Goal: Book appointment/travel/reservation

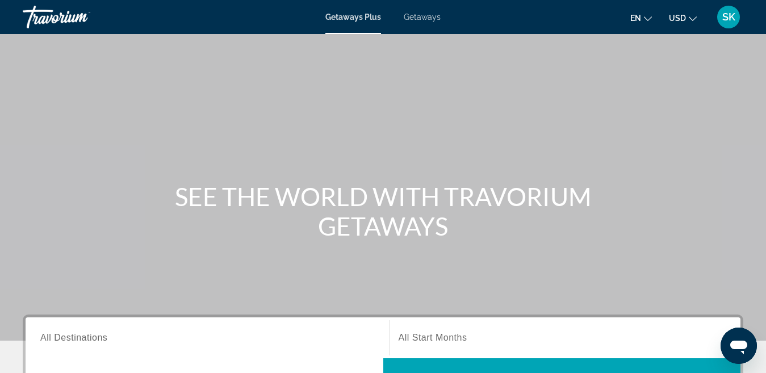
click at [434, 19] on span "Getaways" at bounding box center [422, 16] width 37 height 9
click at [296, 341] on input "Destination All Destinations" at bounding box center [207, 339] width 334 height 14
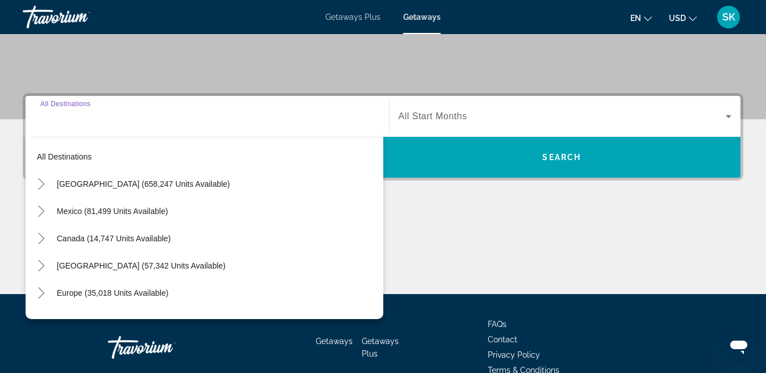
scroll to position [278, 0]
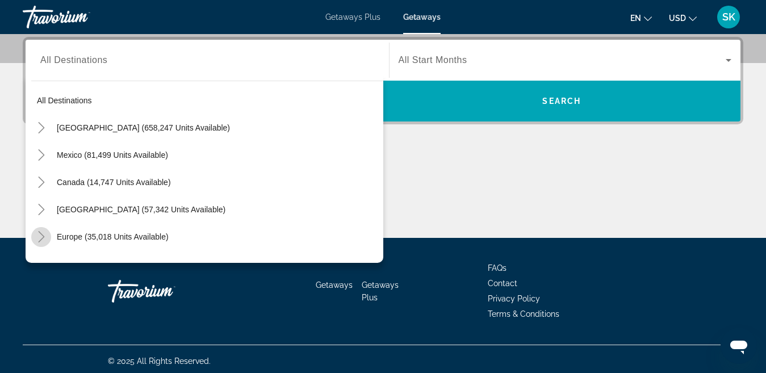
click at [38, 232] on icon "Toggle Europe (35,018 units available)" at bounding box center [41, 236] width 11 height 11
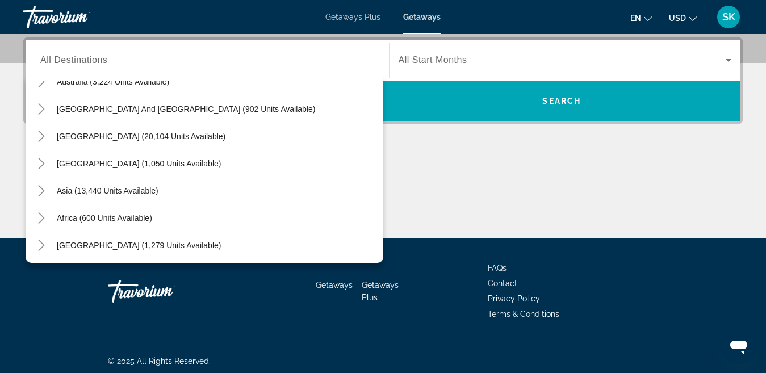
scroll to position [838, 0]
click at [36, 246] on icon "Toggle Middle East (1,279 units available)" at bounding box center [41, 243] width 11 height 11
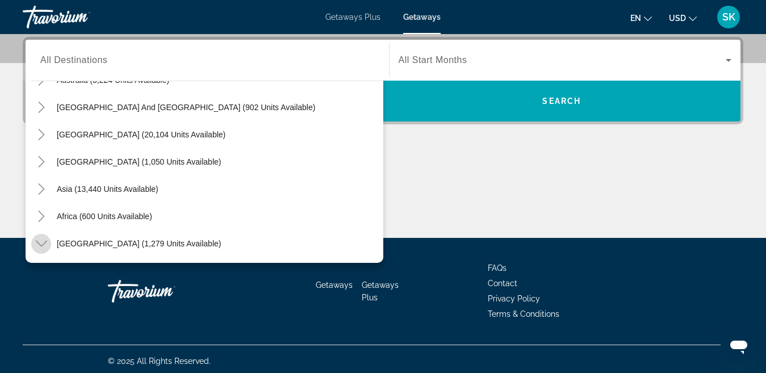
scroll to position [947, 0]
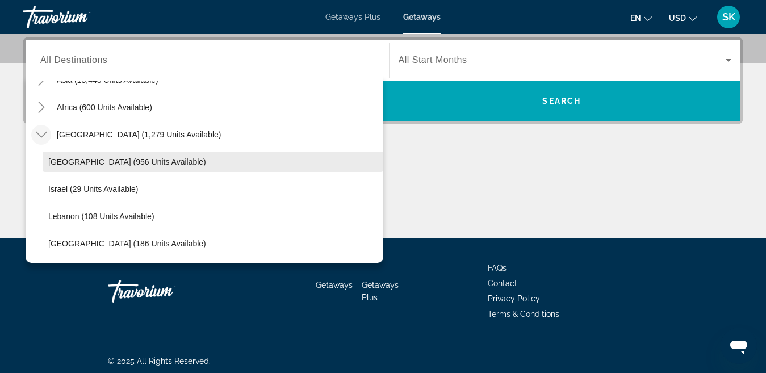
click at [75, 167] on span "Search widget" at bounding box center [213, 161] width 341 height 27
type input "**********"
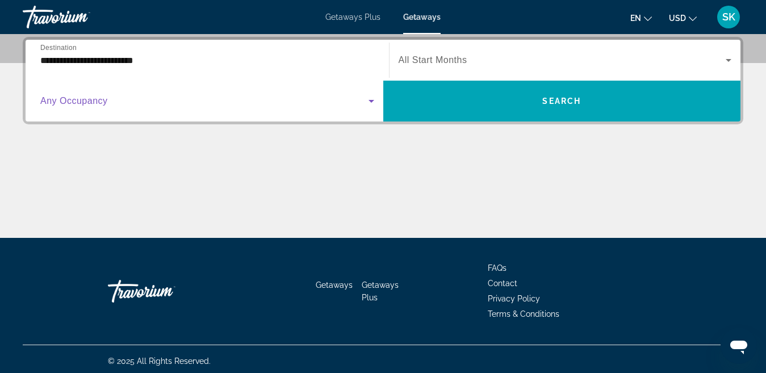
click at [206, 97] on span "Search widget" at bounding box center [204, 101] width 328 height 14
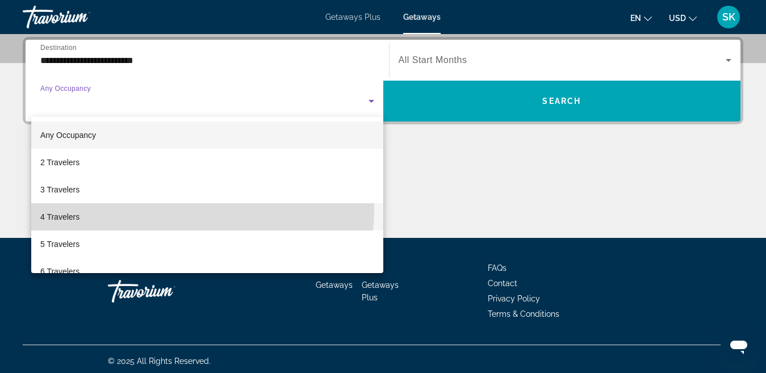
click at [120, 207] on mat-option "4 Travelers" at bounding box center [207, 216] width 352 height 27
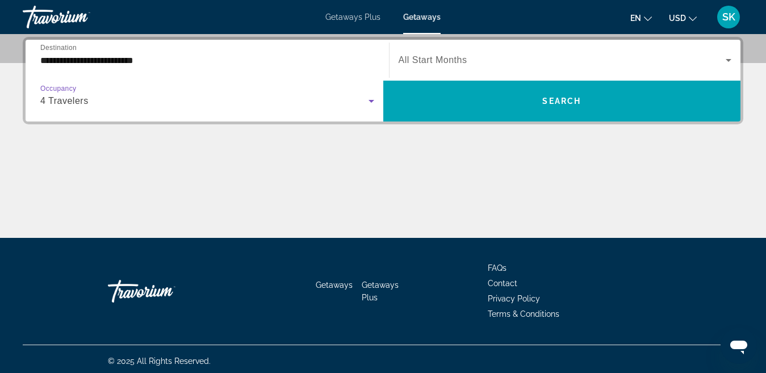
click at [429, 52] on div "Search widget" at bounding box center [565, 60] width 333 height 32
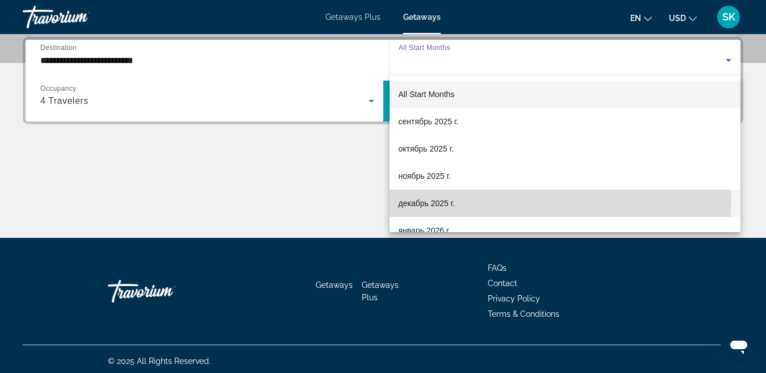
click at [414, 196] on mat-option "декабрь 2025 г." at bounding box center [564, 203] width 351 height 27
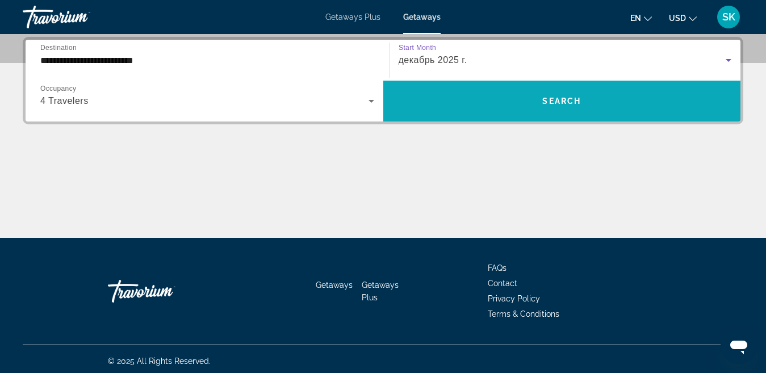
click at [474, 95] on span "Search widget" at bounding box center [562, 100] width 358 height 27
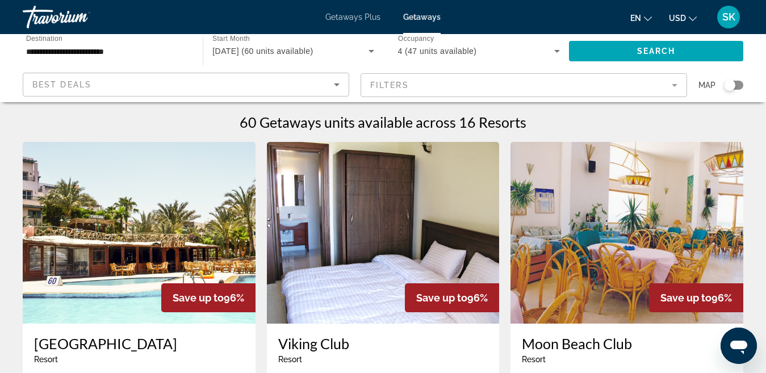
click at [552, 53] on icon "Search widget" at bounding box center [557, 51] width 14 height 14
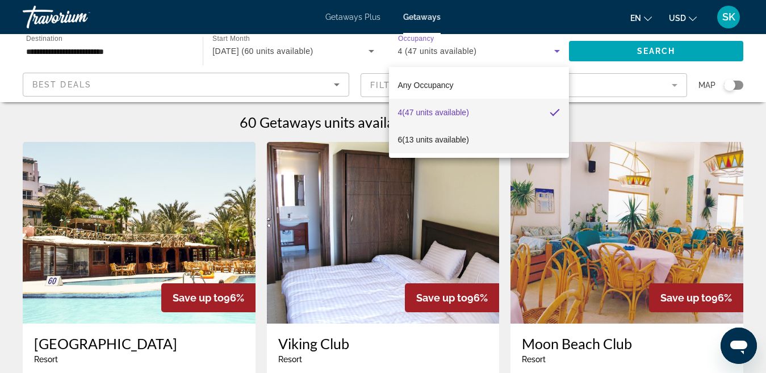
click at [452, 148] on mat-option "6 (13 units available)" at bounding box center [479, 139] width 180 height 27
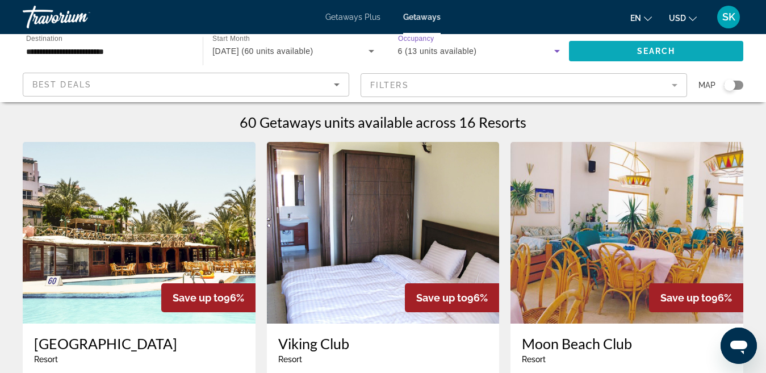
click at [630, 43] on span "Search widget" at bounding box center [656, 50] width 174 height 27
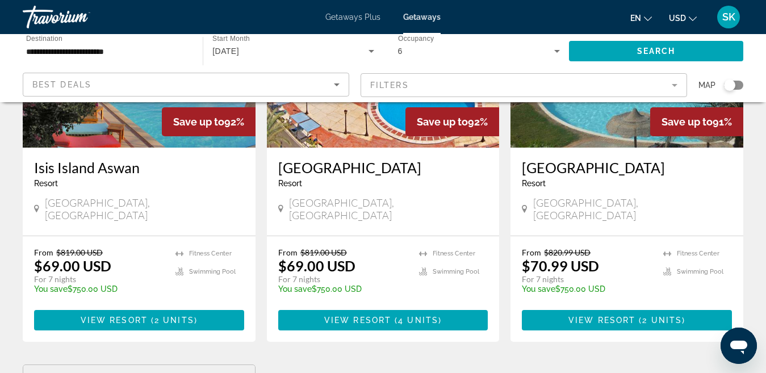
scroll to position [560, 0]
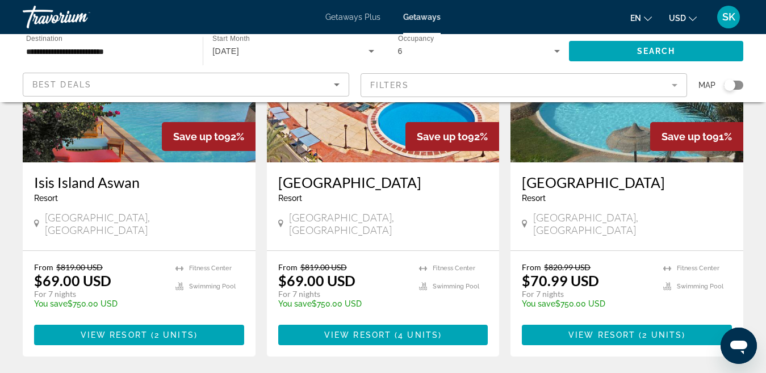
click at [760, 187] on div "13 Getaways units available across 7 Resorts Save up to 94% [GEOGRAPHIC_DATA] -…" at bounding box center [383, 180] width 766 height 1252
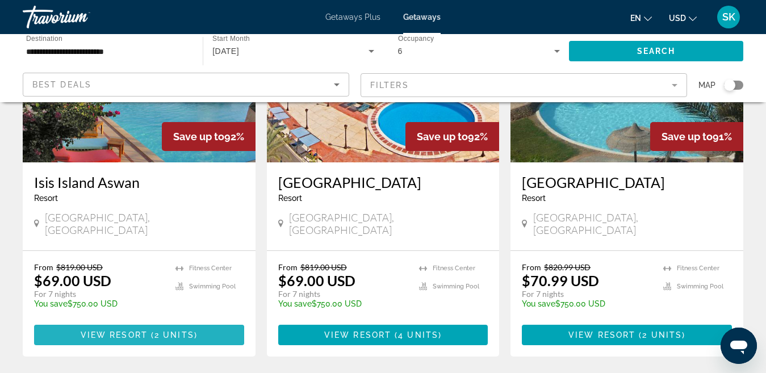
click at [100, 330] on span "View Resort" at bounding box center [114, 334] width 67 height 9
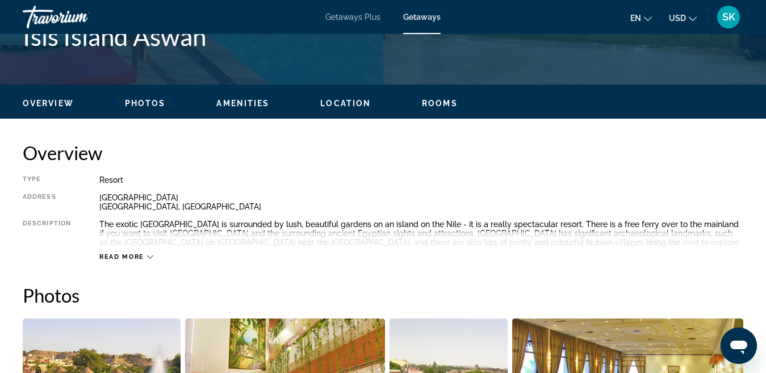
scroll to position [650, 0]
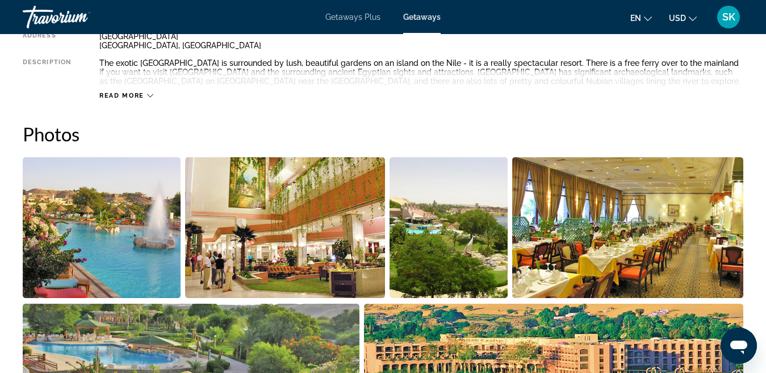
click at [93, 240] on img "Open full-screen image slider" at bounding box center [102, 227] width 158 height 141
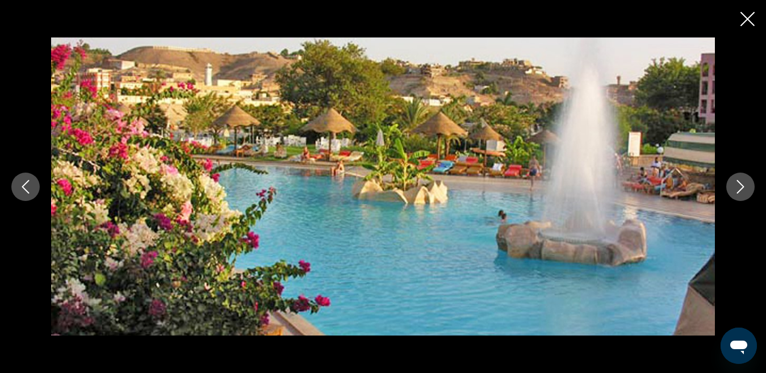
click at [751, 183] on button "Next image" at bounding box center [740, 187] width 28 height 28
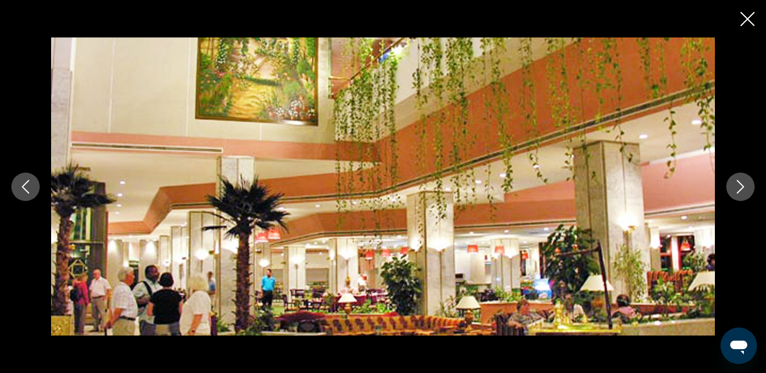
click at [751, 183] on button "Next image" at bounding box center [740, 187] width 28 height 28
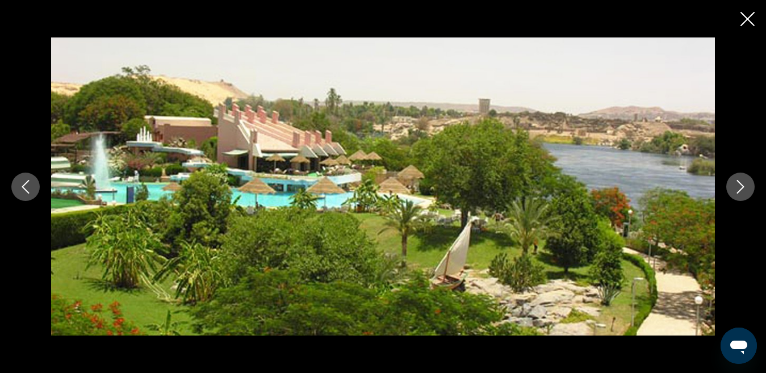
click at [751, 183] on button "Next image" at bounding box center [740, 187] width 28 height 28
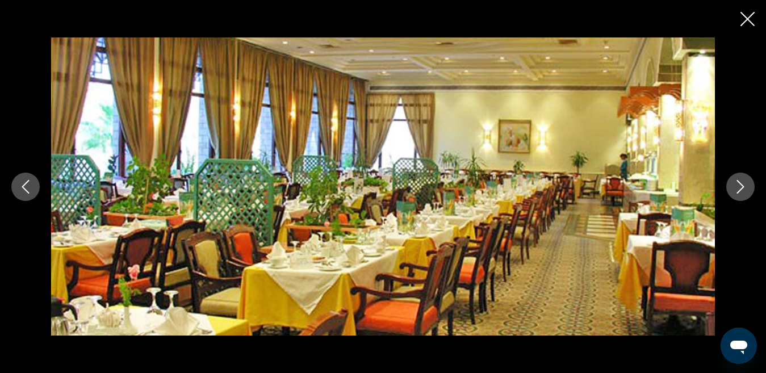
click at [751, 183] on button "Next image" at bounding box center [740, 187] width 28 height 28
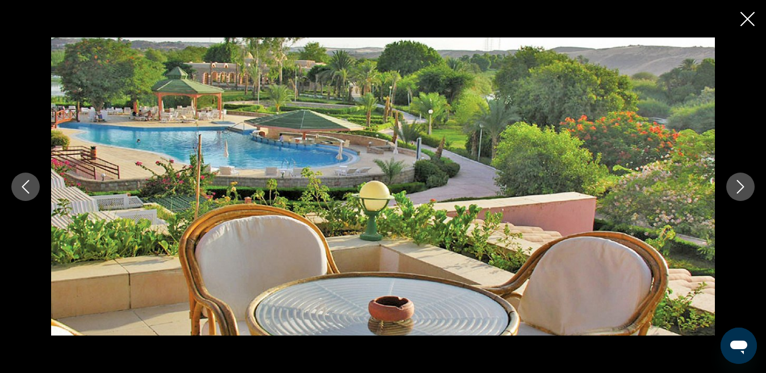
click at [751, 183] on button "Next image" at bounding box center [740, 187] width 28 height 28
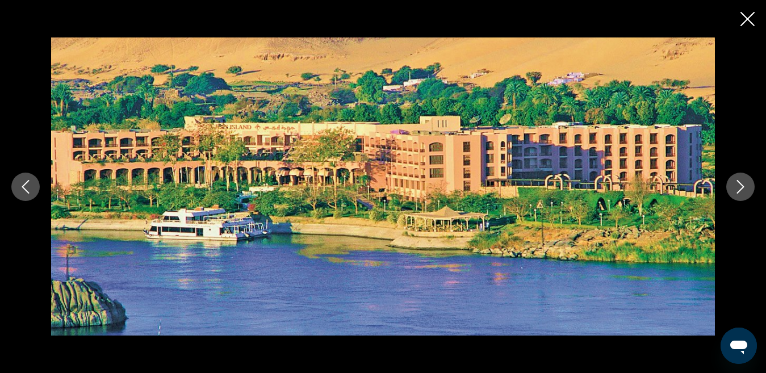
click at [751, 183] on button "Next image" at bounding box center [740, 187] width 28 height 28
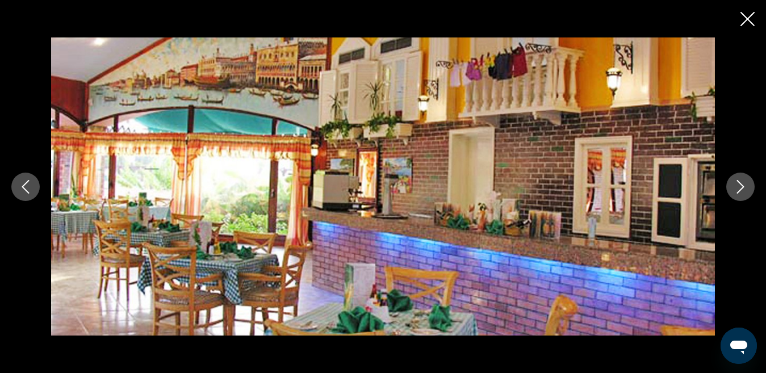
click at [751, 183] on button "Next image" at bounding box center [740, 187] width 28 height 28
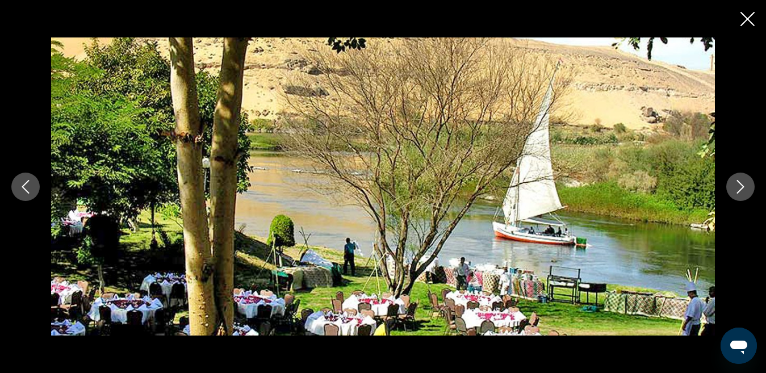
click at [743, 18] on icon "Close slideshow" at bounding box center [747, 19] width 14 height 14
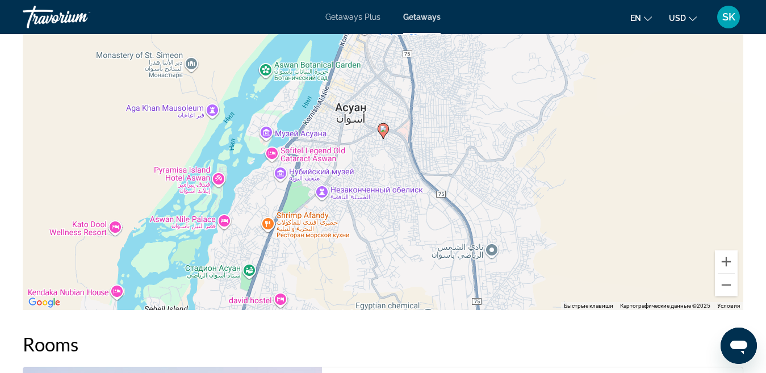
scroll to position [1859, 0]
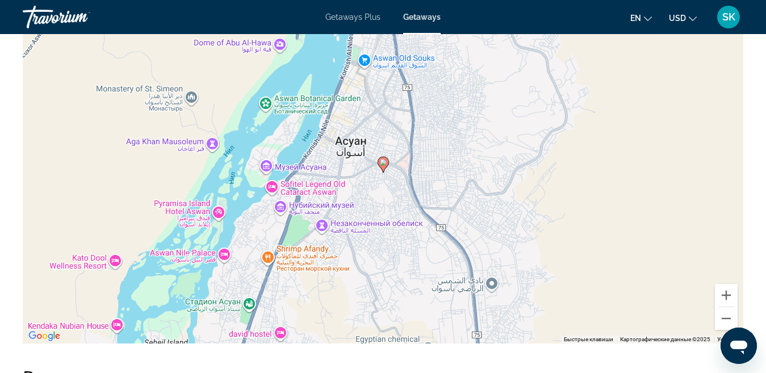
click at [425, 156] on div "Чтобы активировать перетаскивание с помощью клавиатуры, нажмите Alt + Ввод. Пос…" at bounding box center [383, 173] width 720 height 341
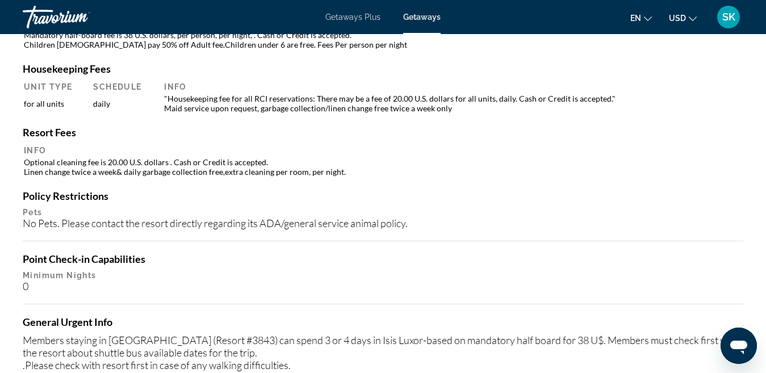
scroll to position [2130, 0]
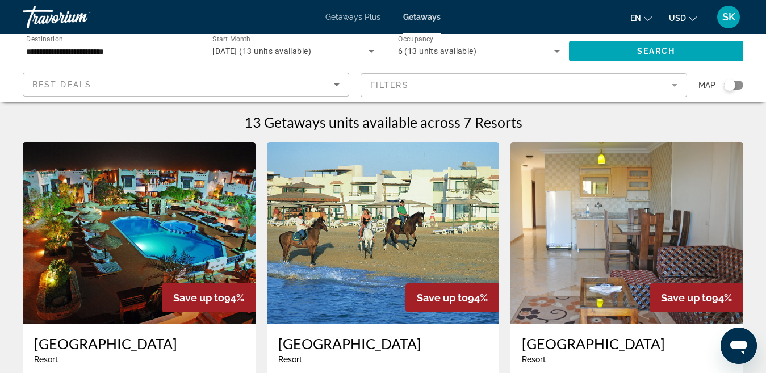
click at [99, 265] on img "Main content" at bounding box center [139, 233] width 233 height 182
